Goal: Transaction & Acquisition: Purchase product/service

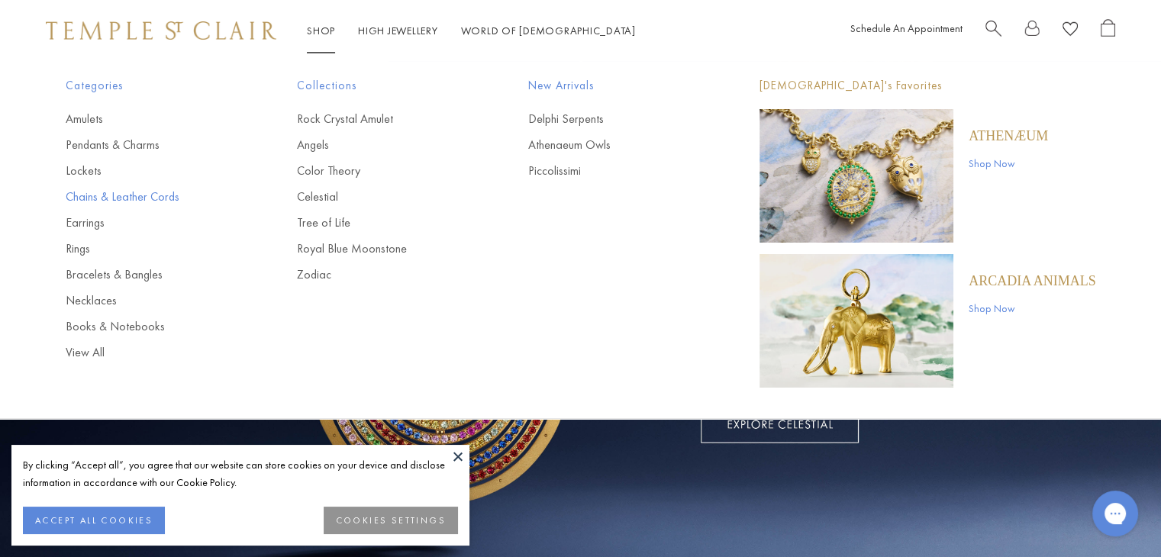
click at [89, 196] on link "Chains & Leather Cords" at bounding box center [151, 197] width 170 height 17
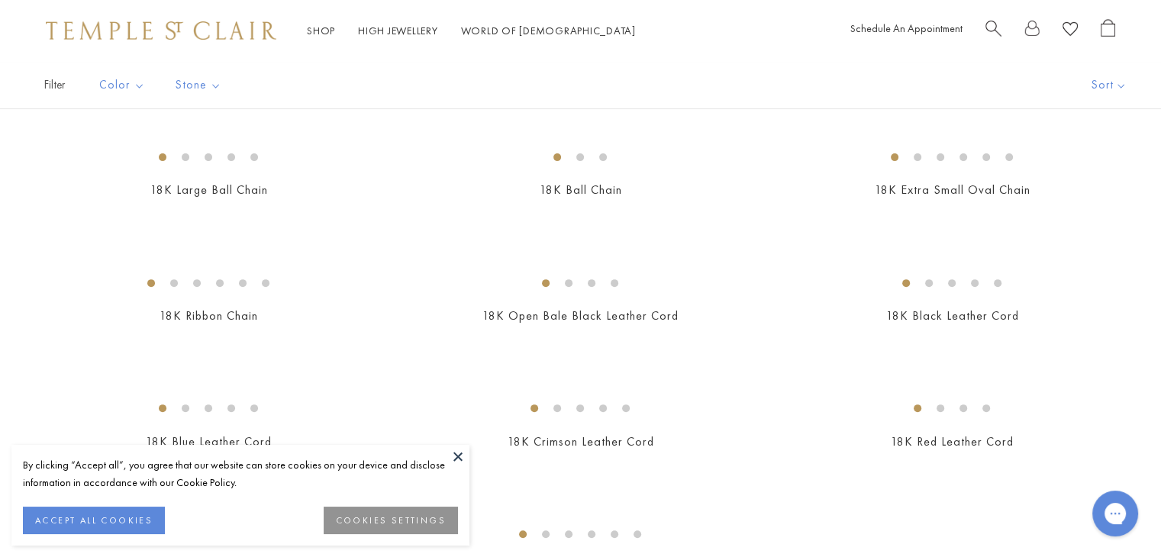
scroll to position [534, 0]
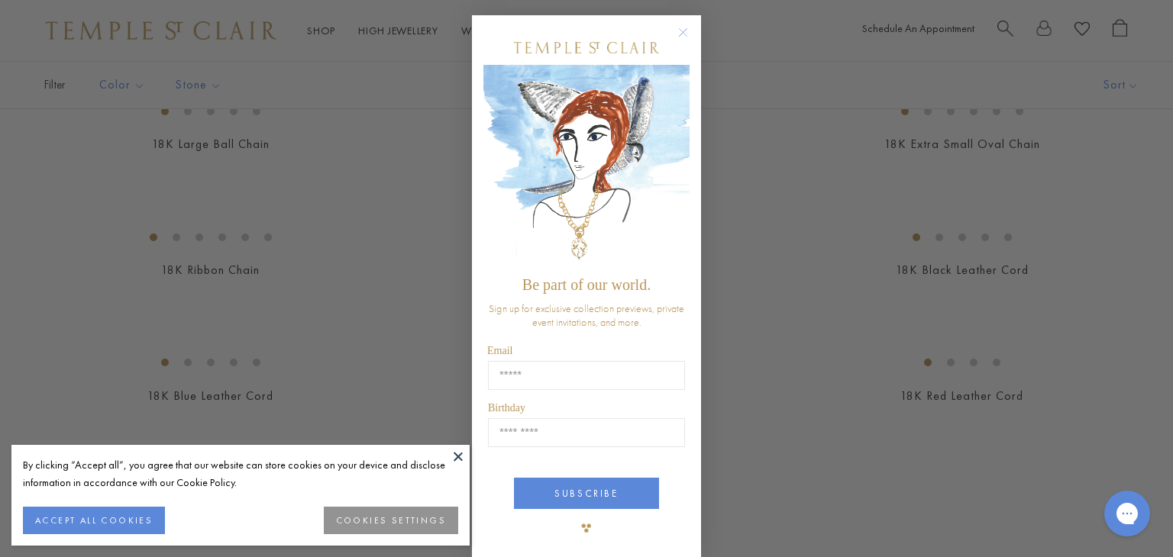
click at [678, 32] on circle "Close dialog" at bounding box center [683, 33] width 18 height 18
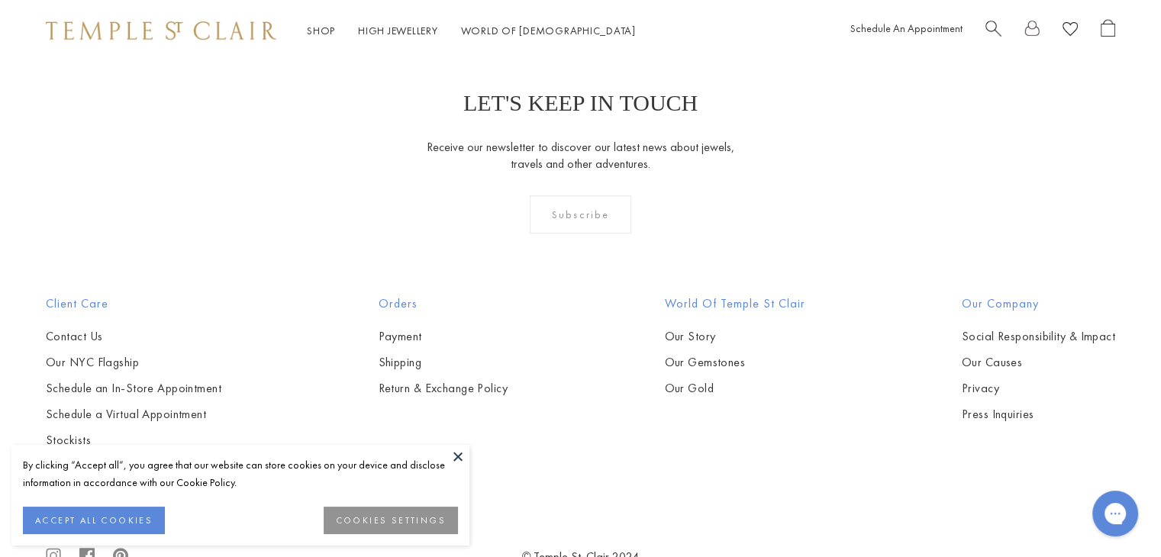
scroll to position [1145, 0]
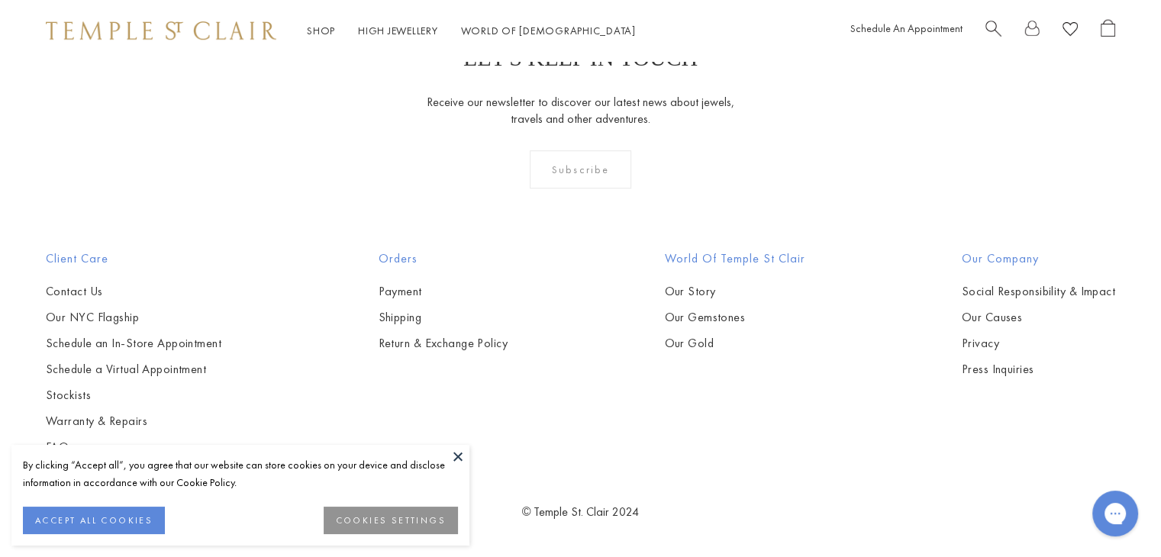
click at [0, 0] on img at bounding box center [0, 0] width 0 height 0
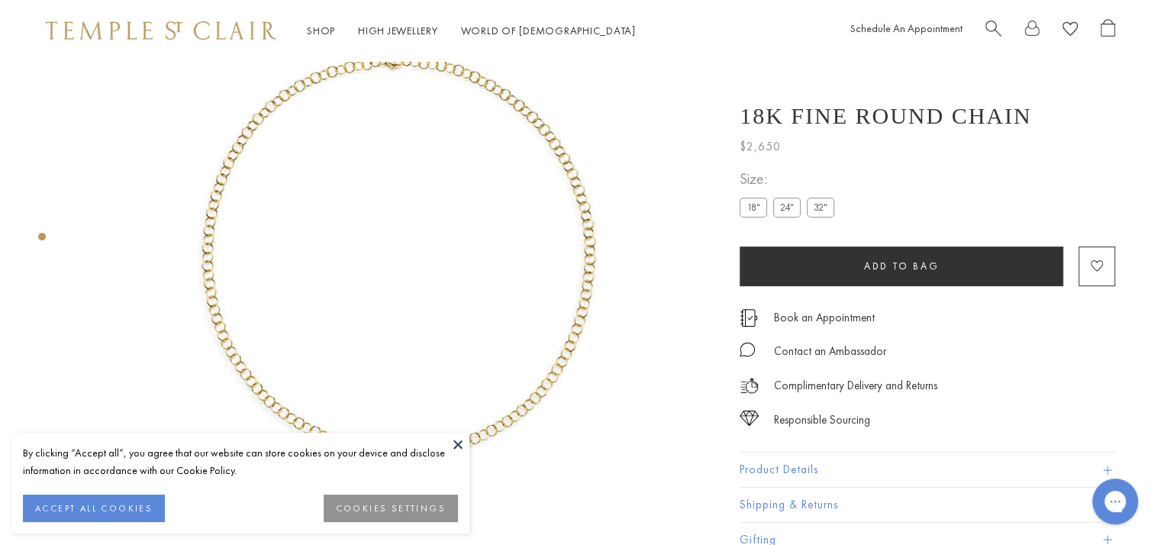
scroll to position [214, 0]
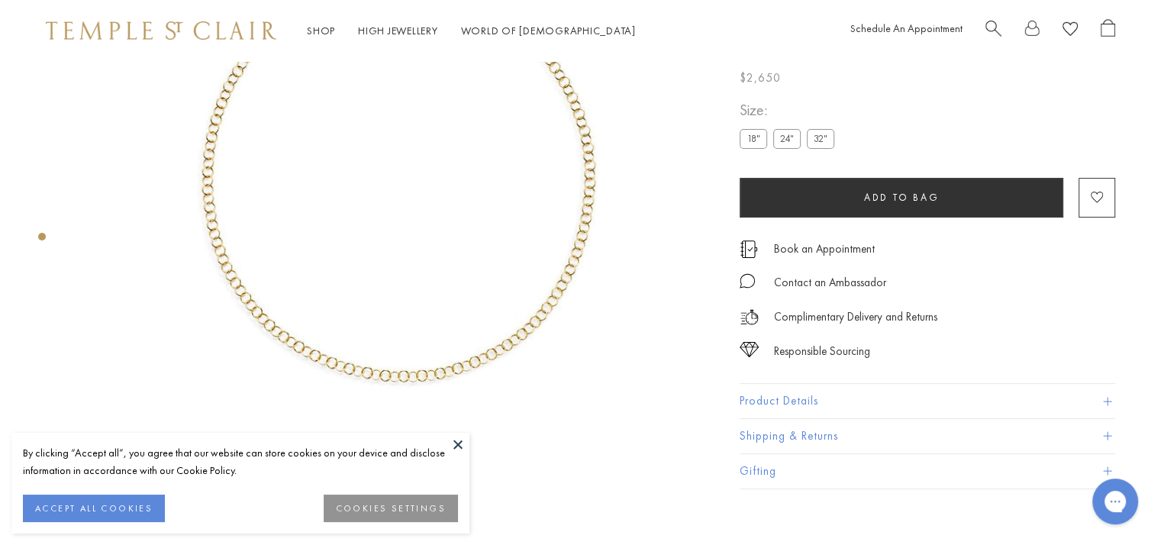
click at [1105, 402] on span at bounding box center [1107, 401] width 8 height 8
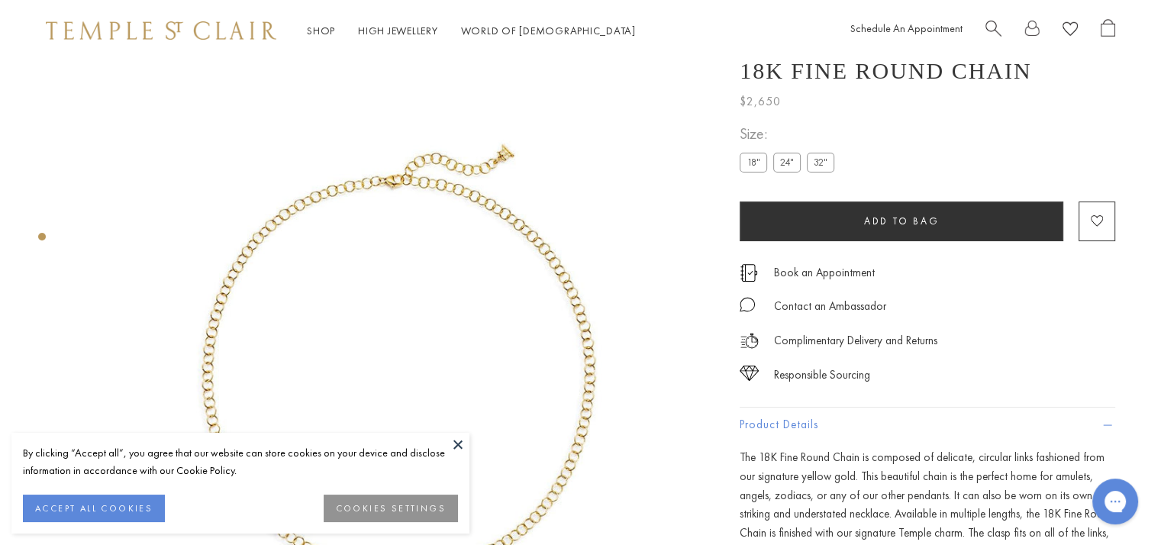
scroll to position [0, 0]
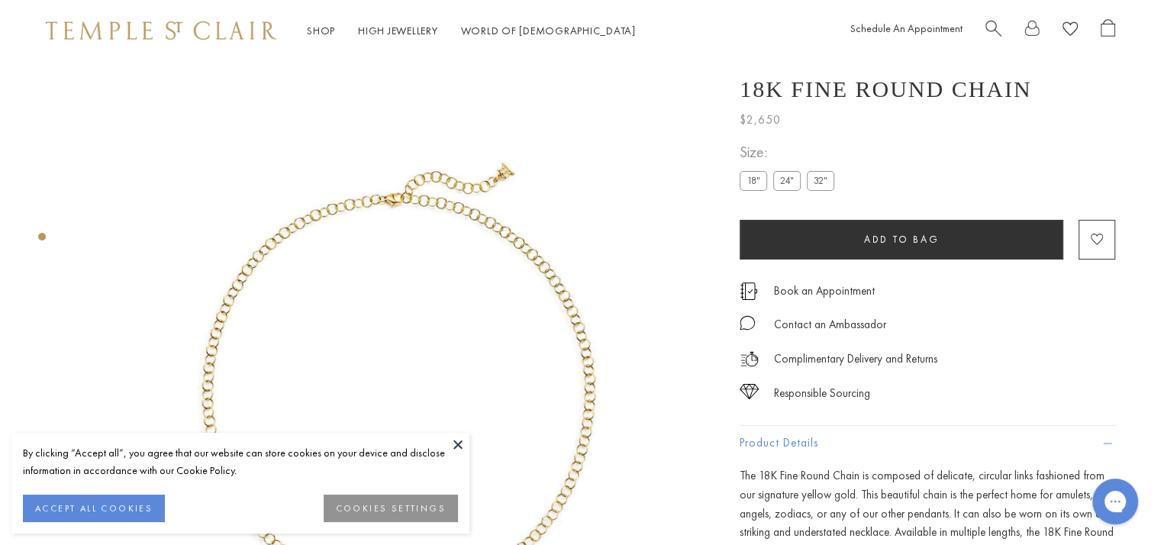
click at [779, 179] on label "24"" at bounding box center [786, 180] width 27 height 19
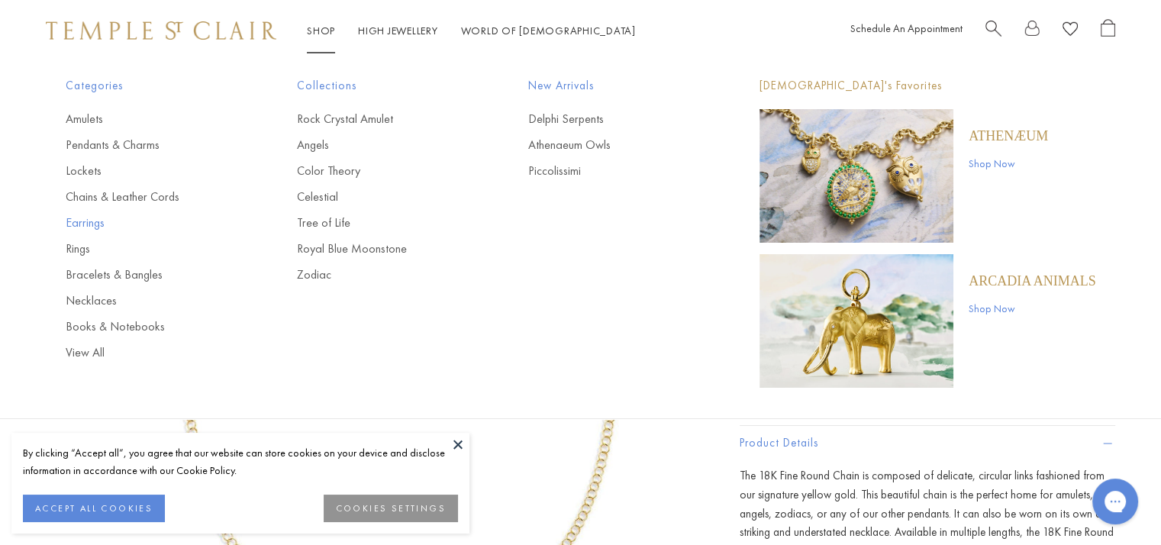
click at [75, 221] on link "Earrings" at bounding box center [151, 223] width 170 height 17
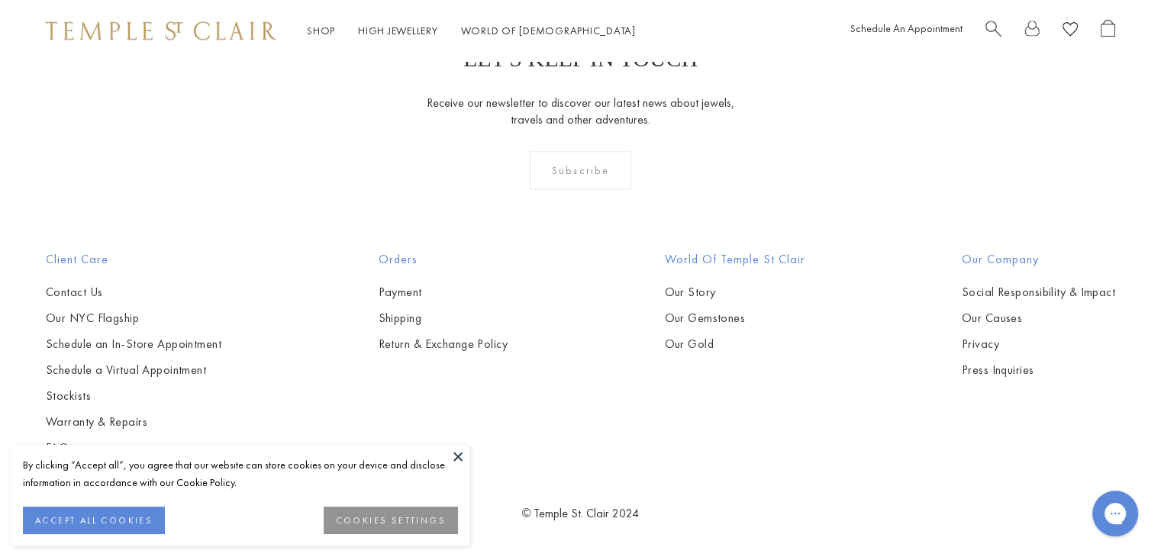
scroll to position [7100, 0]
click at [0, 0] on img at bounding box center [0, 0] width 0 height 0
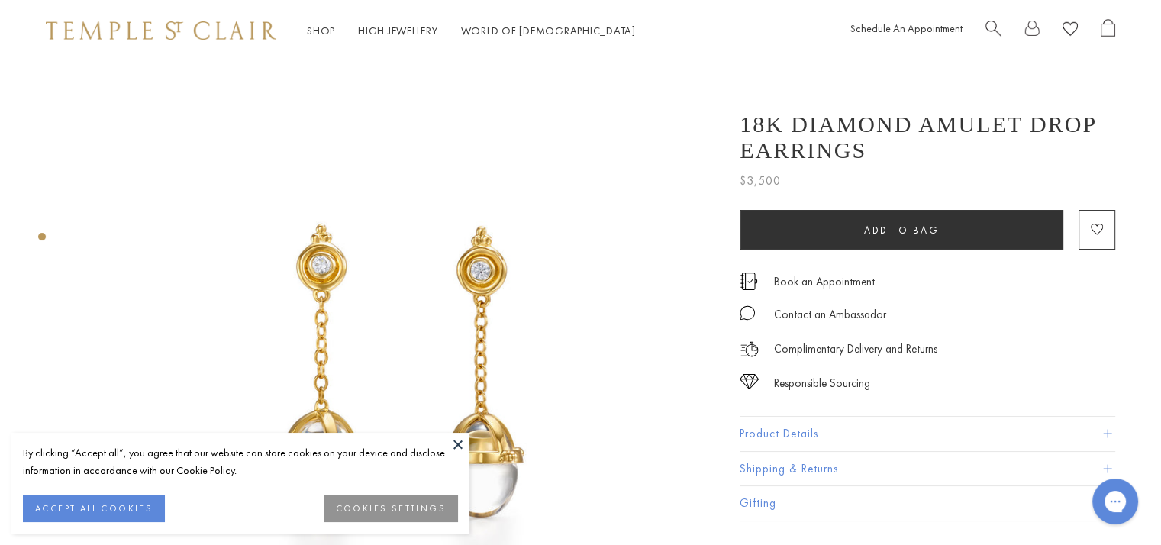
click at [463, 447] on button at bounding box center [458, 444] width 23 height 23
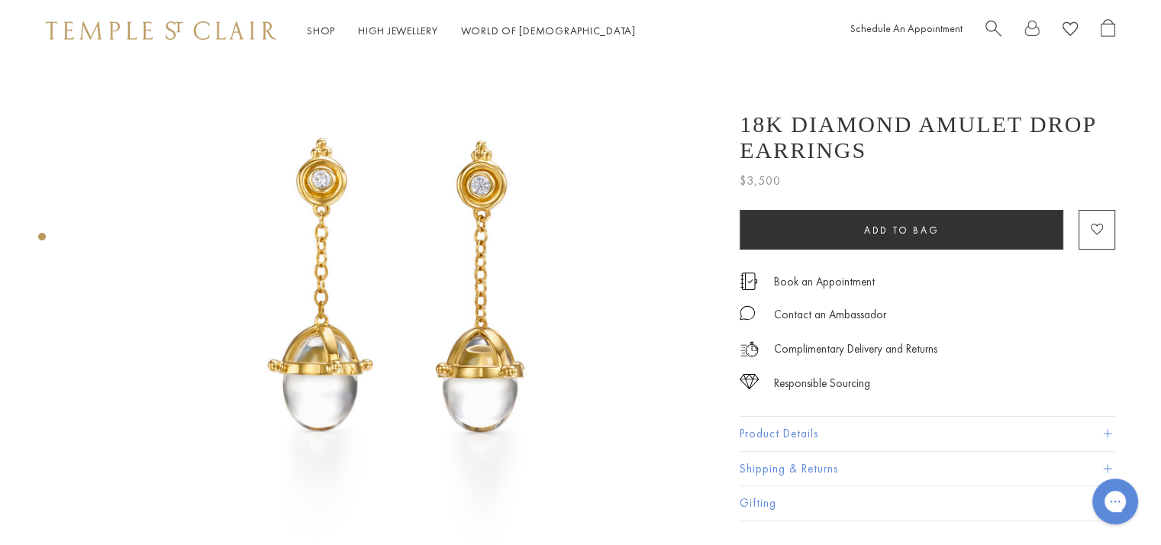
scroll to position [76, 0]
